Goal: Learn about a topic: Learn about a topic

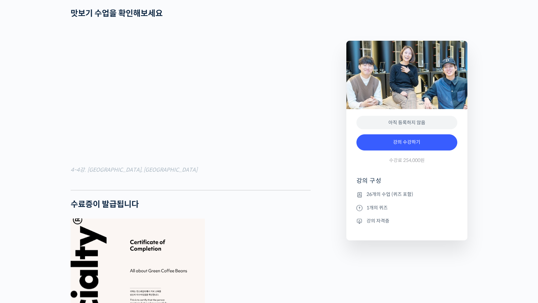
scroll to position [2385, 0]
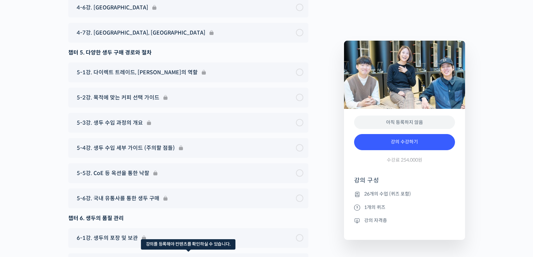
scroll to position [3717, 0]
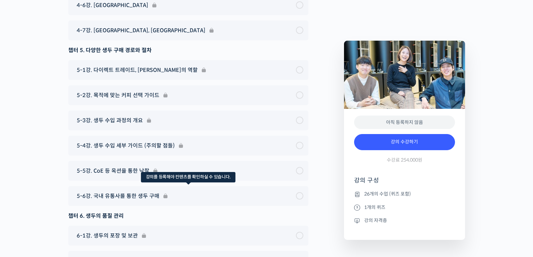
click at [237, 186] on div "5-6강. 국내 유통사를 통한 생두 구매" at bounding box center [188, 196] width 240 height 20
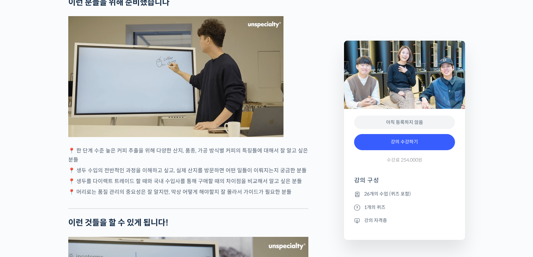
scroll to position [1505, 0]
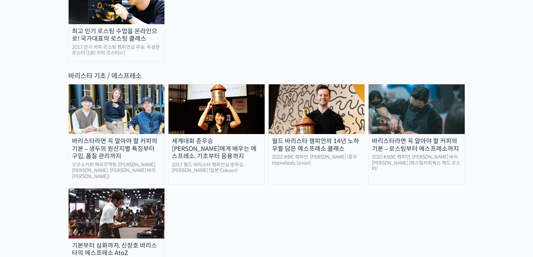
scroll to position [880, 0]
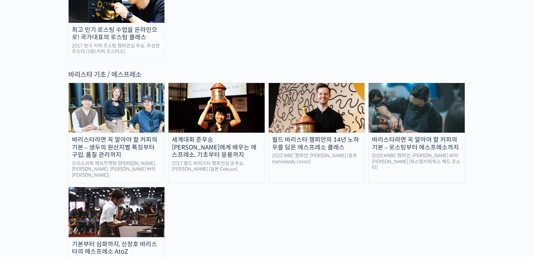
click at [316, 122] on link "월드 바리스타 챔피언의 14년 노하우를 담은 에스프레소 클래스 2022 WBC 챔피언, [PERSON_NAME] (호주 Homebody Uni…" at bounding box center [317, 133] width 97 height 101
drag, startPoint x: 122, startPoint y: 178, endPoint x: 133, endPoint y: 182, distance: 11.1
click at [122, 187] on img at bounding box center [117, 212] width 96 height 50
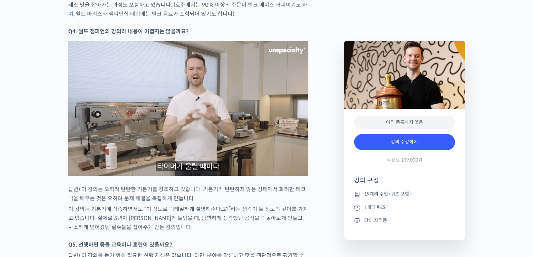
scroll to position [2961, 0]
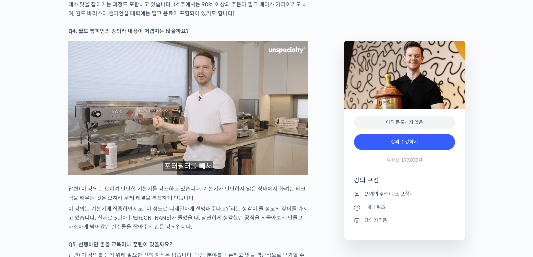
click at [192, 200] on p "답변) 이 강의는 오히려 탄탄한 기본기를 강조하고 있습니다. 기본기가 탄탄하지 않은 상태에서 화려한 테크닉을 배우는 것은 오히려 문제 해결을 …" at bounding box center [188, 194] width 240 height 18
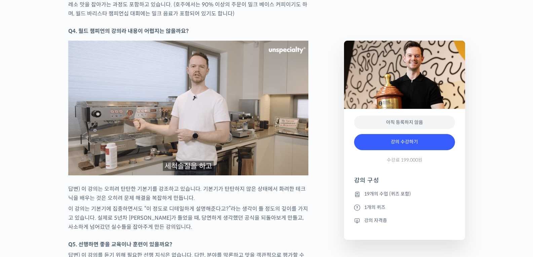
click at [192, 200] on p "답변) 이 강의는 오히려 탄탄한 기본기를 강조하고 있습니다. 기본기가 탄탄하지 않은 상태에서 화려한 테크닉을 배우는 것은 오히려 문제 해결을 …" at bounding box center [188, 194] width 240 height 18
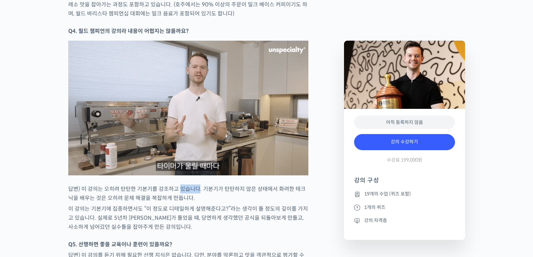
click at [192, 200] on p "답변) 이 강의는 오히려 탄탄한 기본기를 강조하고 있습니다. 기본기가 탄탄하지 않은 상태에서 화려한 테크닉을 배우는 것은 오히려 문제 해결을 …" at bounding box center [188, 194] width 240 height 18
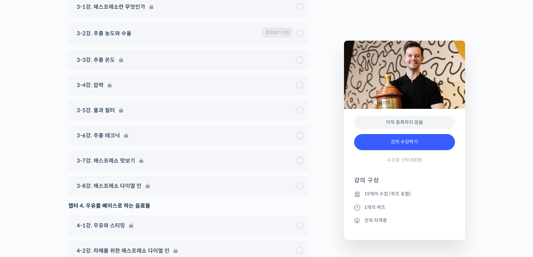
scroll to position [3503, 0]
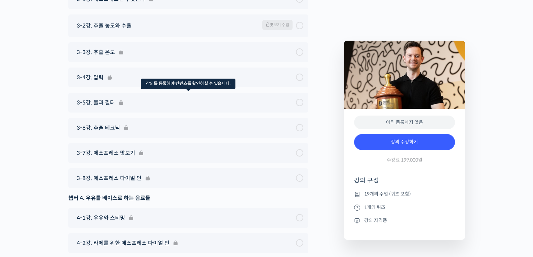
click at [86, 105] on div "3-5강. 물과 필터" at bounding box center [188, 103] width 240 height 20
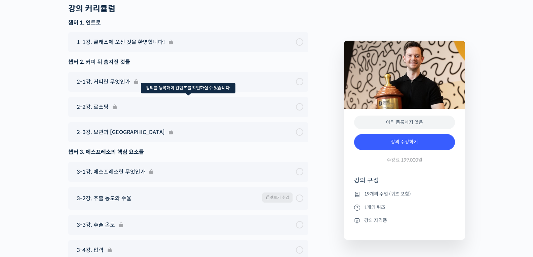
scroll to position [3330, 0]
click at [175, 111] on div "2-2강. 로스팅" at bounding box center [188, 108] width 240 height 20
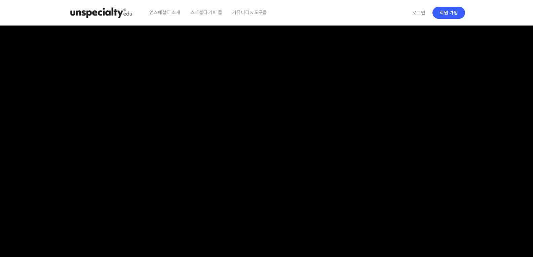
click at [254, 13] on span "커뮤니티 & 도구들" at bounding box center [249, 13] width 35 height 26
